Goal: Task Accomplishment & Management: Manage account settings

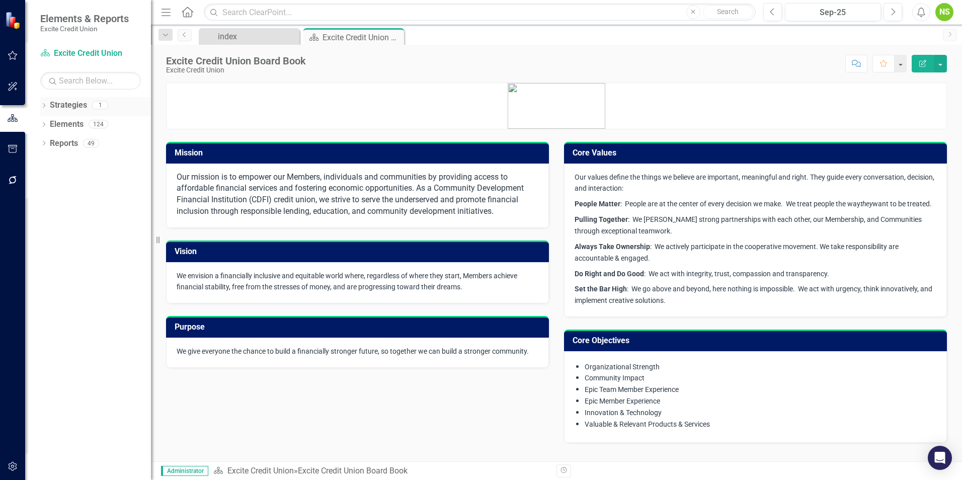
click at [62, 106] on link "Strategies" at bounding box center [68, 106] width 37 height 12
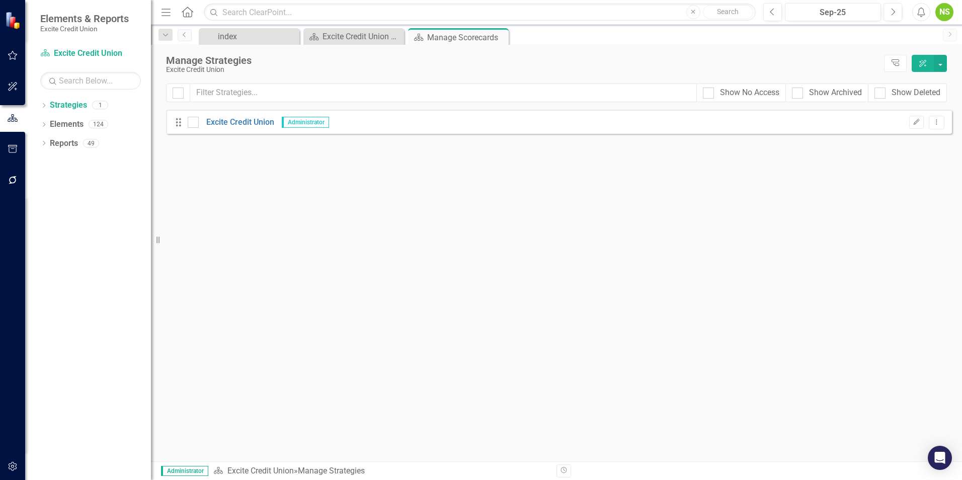
click at [168, 13] on icon "Menu" at bounding box center [166, 12] width 13 height 11
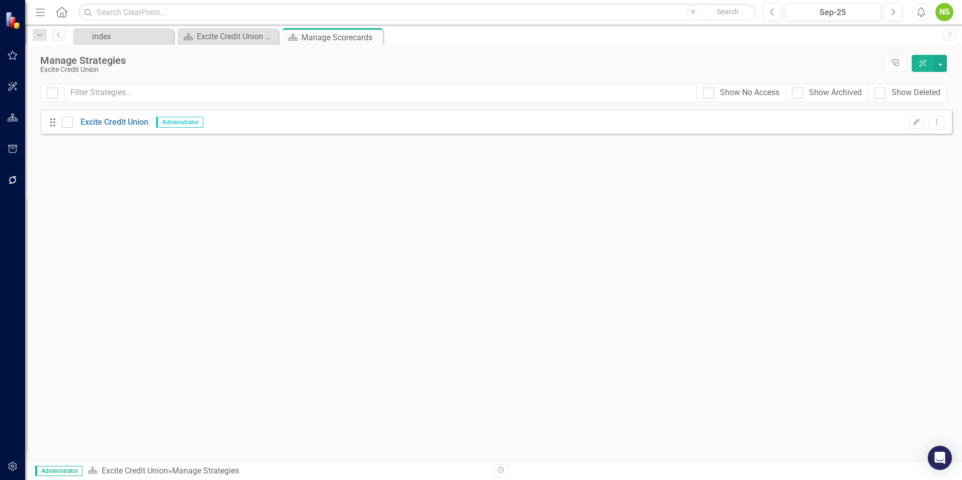
click at [37, 12] on icon "button" at bounding box center [40, 12] width 9 height 7
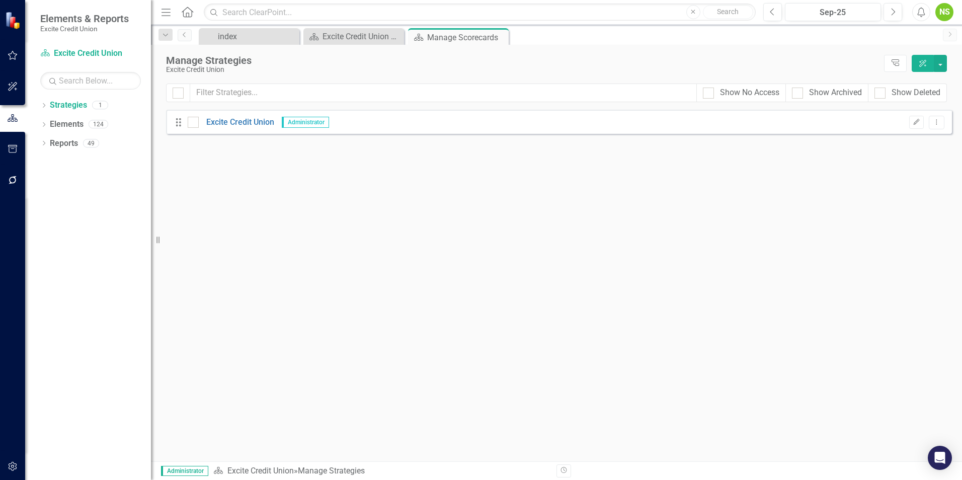
click at [945, 14] on div "NS" at bounding box center [944, 12] width 18 height 18
click at [920, 107] on link "Settings System Setup" at bounding box center [914, 107] width 80 height 19
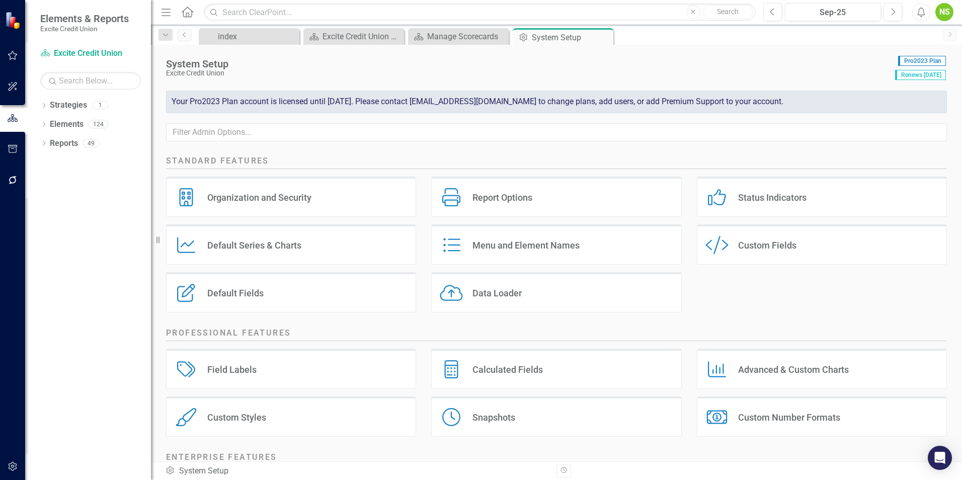
click at [254, 197] on div "Organization and Security" at bounding box center [259, 198] width 104 height 12
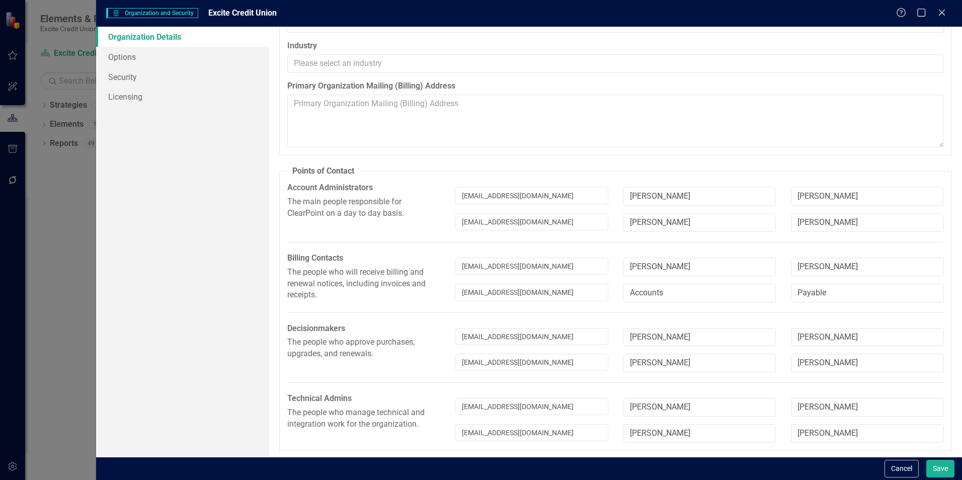
scroll to position [52, 0]
click at [820, 217] on input "[PERSON_NAME]" at bounding box center [867, 221] width 153 height 19
drag, startPoint x: 535, startPoint y: 356, endPoint x: 405, endPoint y: 352, distance: 129.9
click at [421, 357] on div "Decisionmakers The people who approve purchases, upgrades, and renewals. [EMAIL…" at bounding box center [616, 350] width 672 height 57
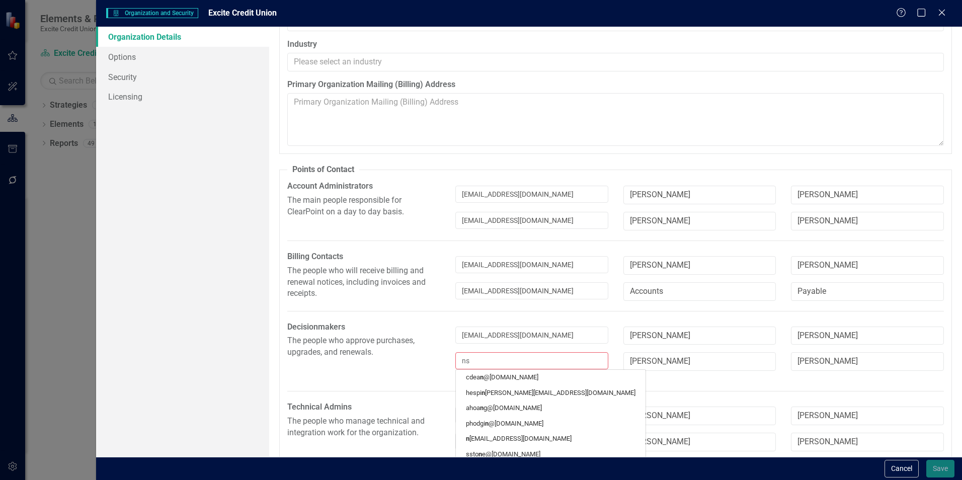
type input "nsa"
type input "nsah"
type input "nsaha"
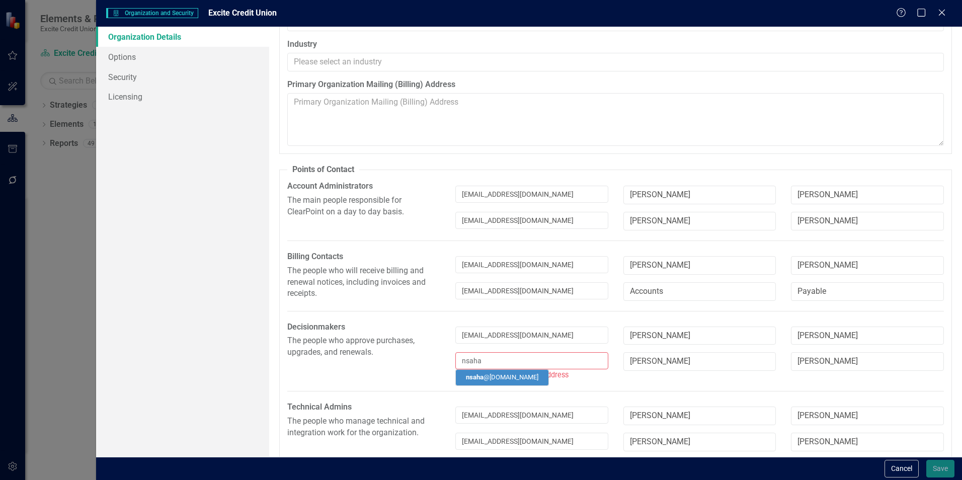
click at [487, 378] on link "nsaha @[DOMAIN_NAME]" at bounding box center [502, 377] width 93 height 15
type input "[PERSON_NAME]"
type input "Saha"
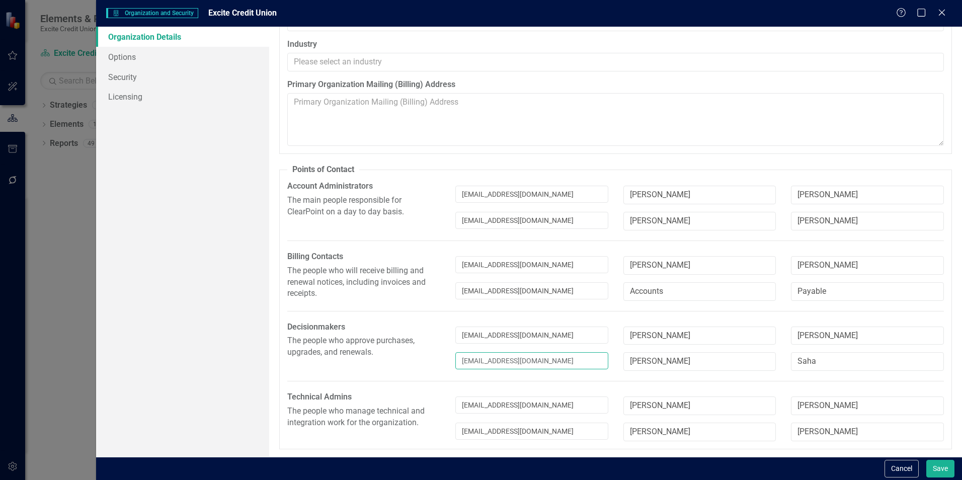
type input "[EMAIL_ADDRESS][DOMAIN_NAME]"
click at [941, 468] on button "Save" at bounding box center [940, 469] width 28 height 18
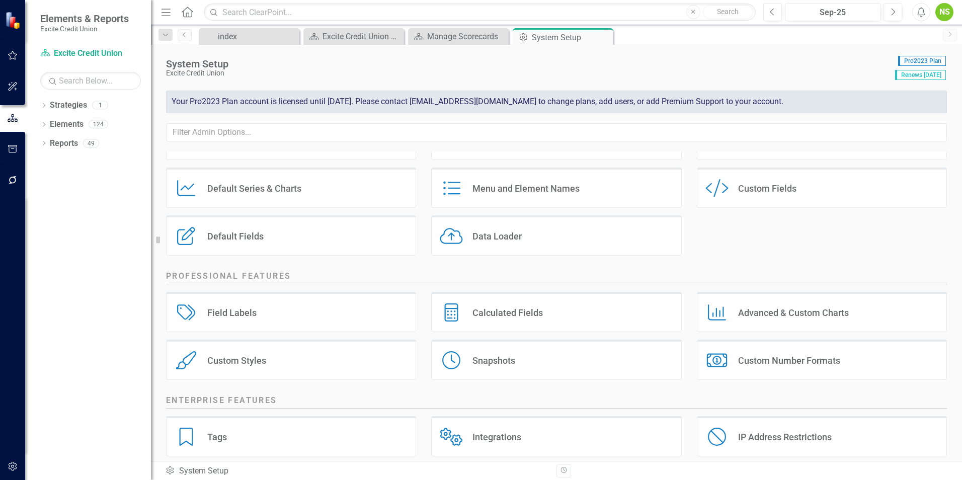
scroll to position [0, 0]
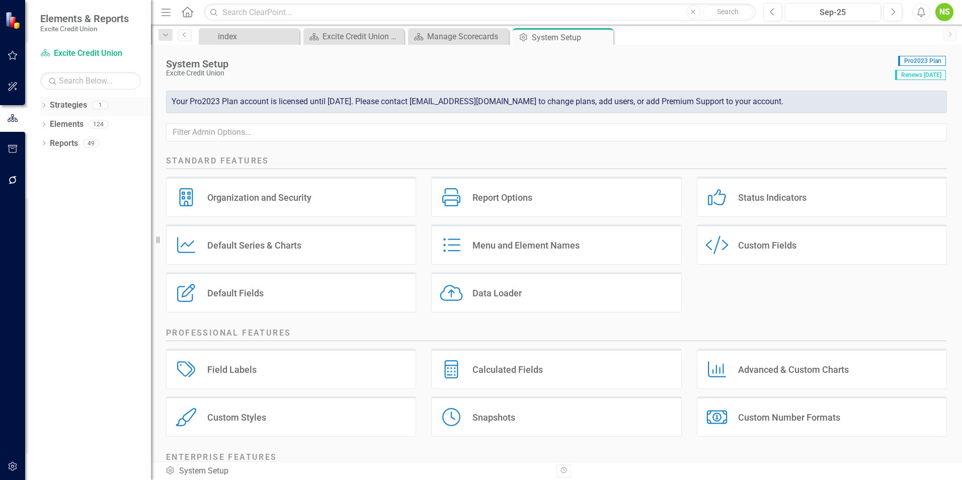
click at [58, 102] on link "Strategies" at bounding box center [68, 106] width 37 height 12
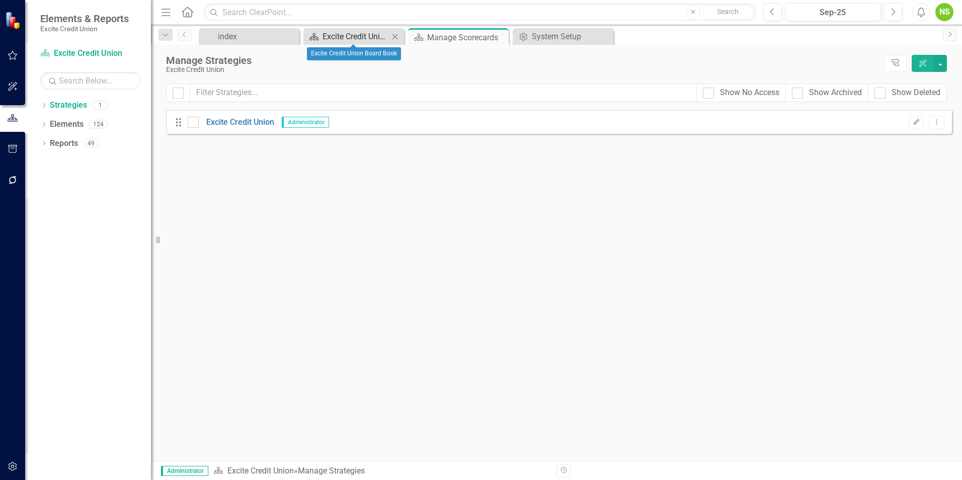
click at [347, 38] on div "Excite Credit Union Board Book" at bounding box center [356, 36] width 66 height 13
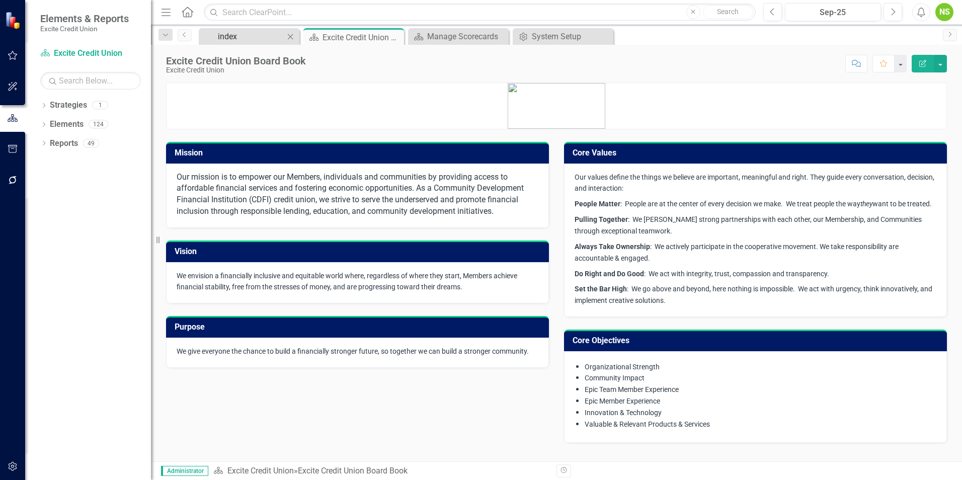
click at [231, 35] on div "index" at bounding box center [251, 36] width 66 height 13
